Goal: Task Accomplishment & Management: Use online tool/utility

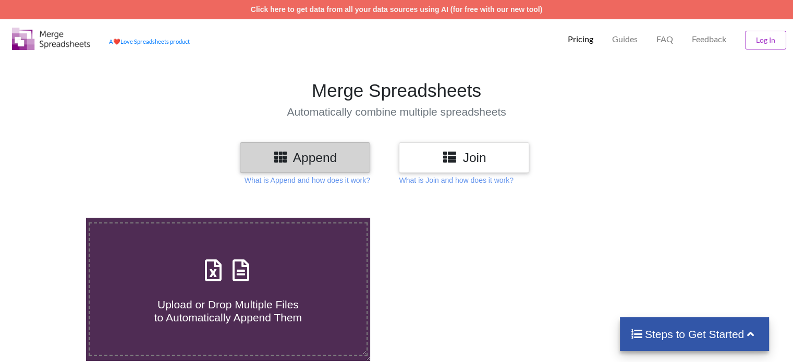
click at [430, 158] on h3 "Join" at bounding box center [464, 157] width 115 height 15
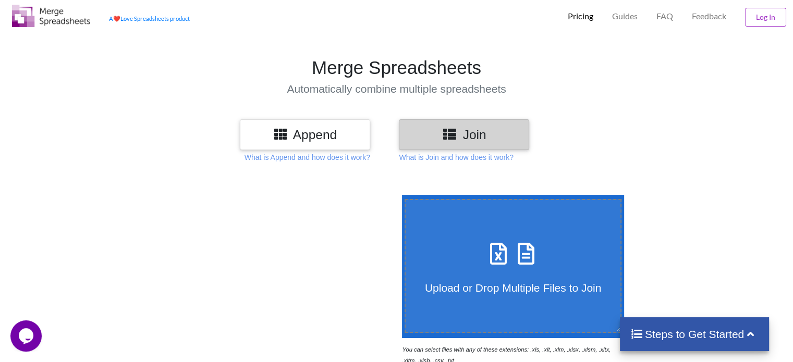
scroll to position [40, 0]
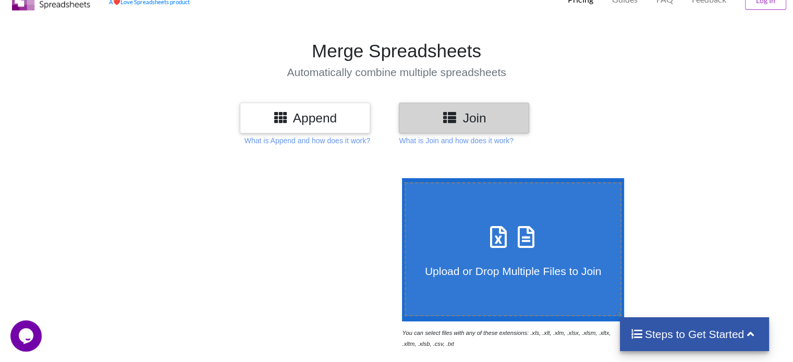
click at [449, 114] on icon at bounding box center [449, 117] width 15 height 13
click at [330, 140] on p "What is Append and how does it work?" at bounding box center [307, 141] width 126 height 10
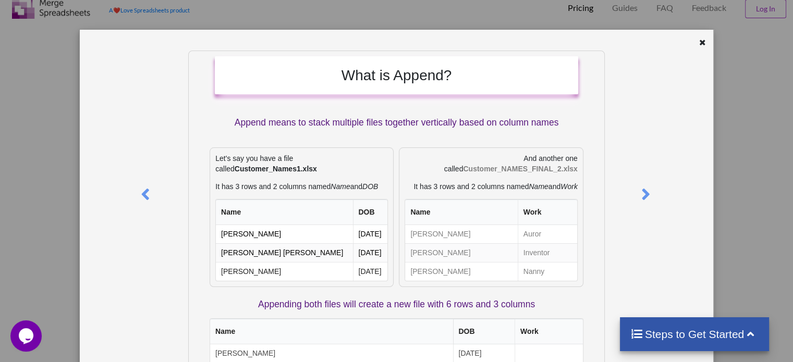
scroll to position [31, 0]
click at [698, 42] on icon at bounding box center [702, 41] width 9 height 7
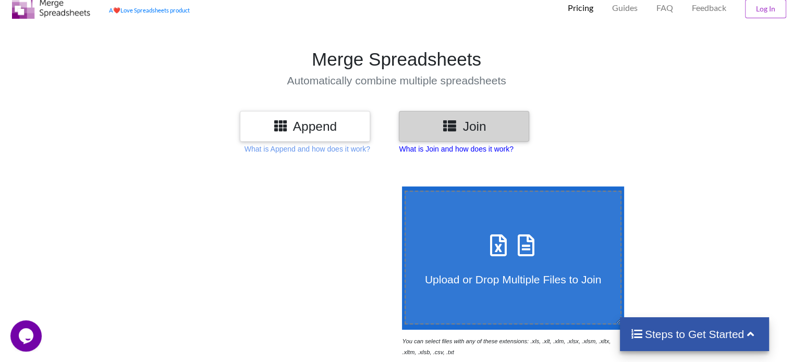
click at [455, 152] on p "What is Join and how does it work?" at bounding box center [456, 149] width 114 height 10
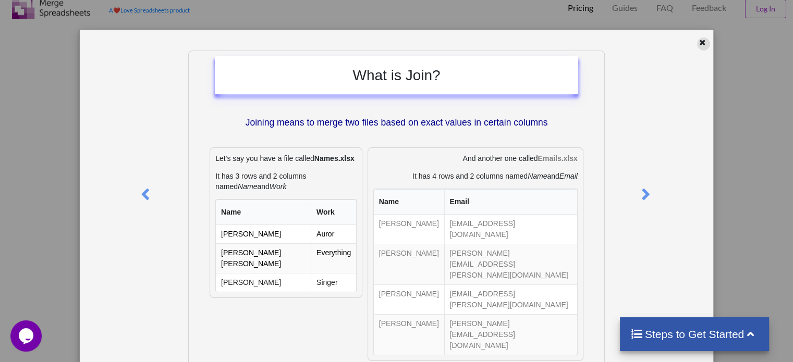
click at [701, 43] on icon at bounding box center [702, 41] width 9 height 7
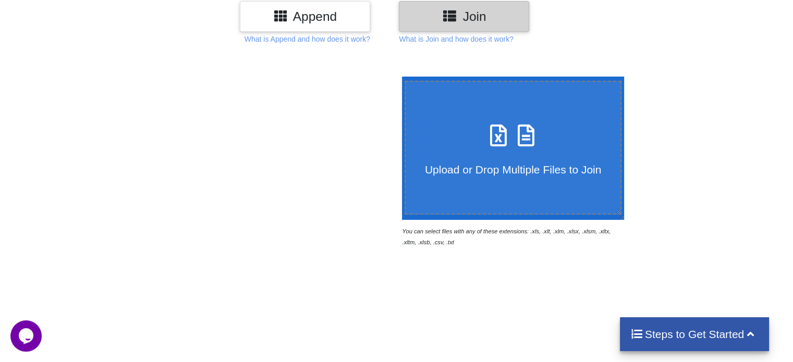
scroll to position [152, 0]
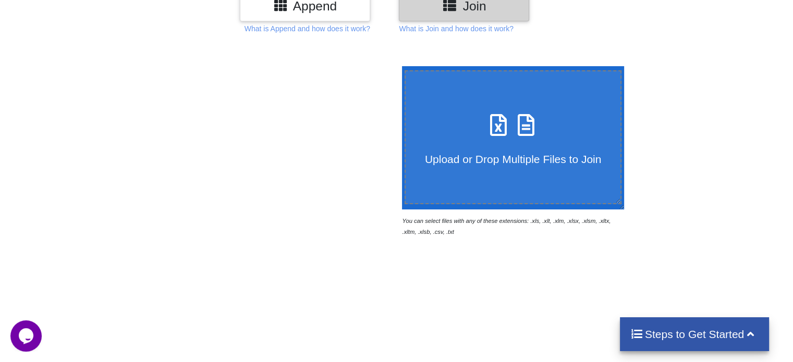
click at [502, 169] on label "Upload or Drop Multiple Files to Join" at bounding box center [512, 137] width 217 height 134
click at [399, 66] on input "Upload or Drop Multiple Files to Join" at bounding box center [399, 66] width 0 height 0
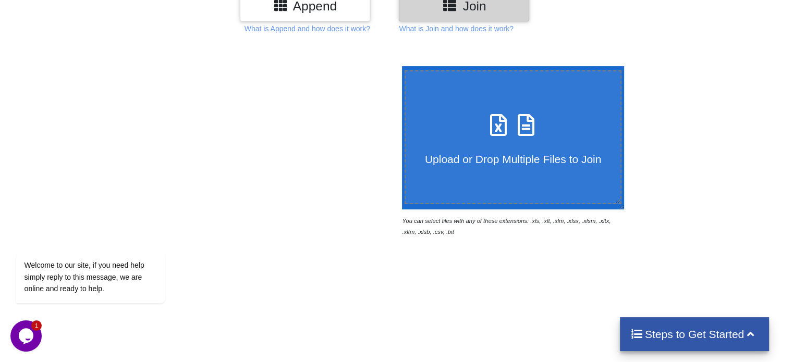
type input "C:\fakepath\Q1_AlrichFarms_WorkedSolution.xlsx"
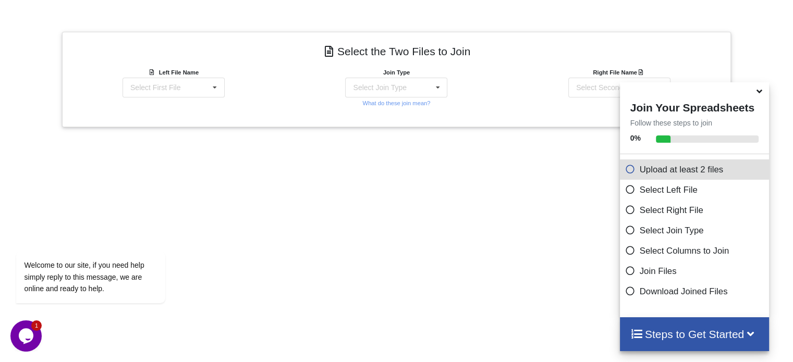
scroll to position [420, 0]
